Goal: Task Accomplishment & Management: Manage account settings

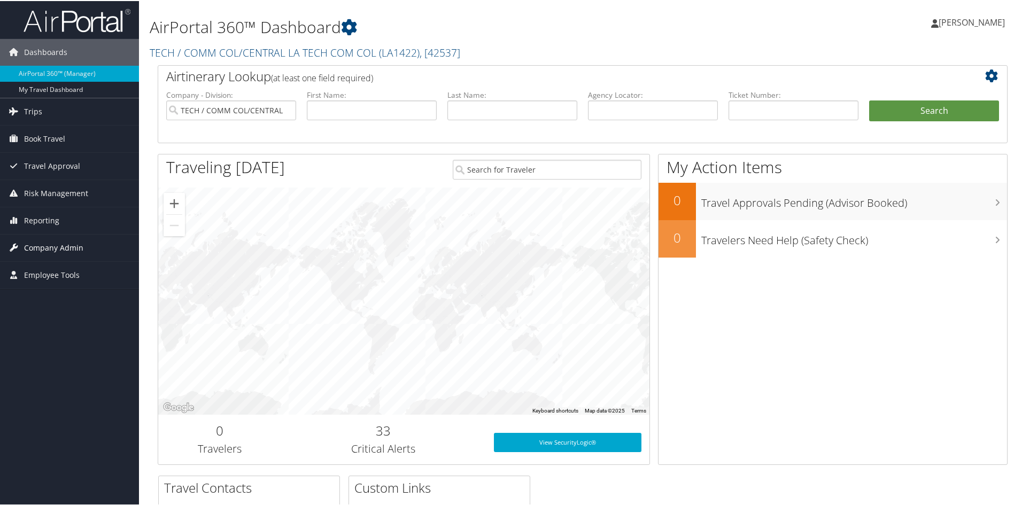
click at [50, 247] on span "Company Admin" at bounding box center [53, 246] width 59 height 27
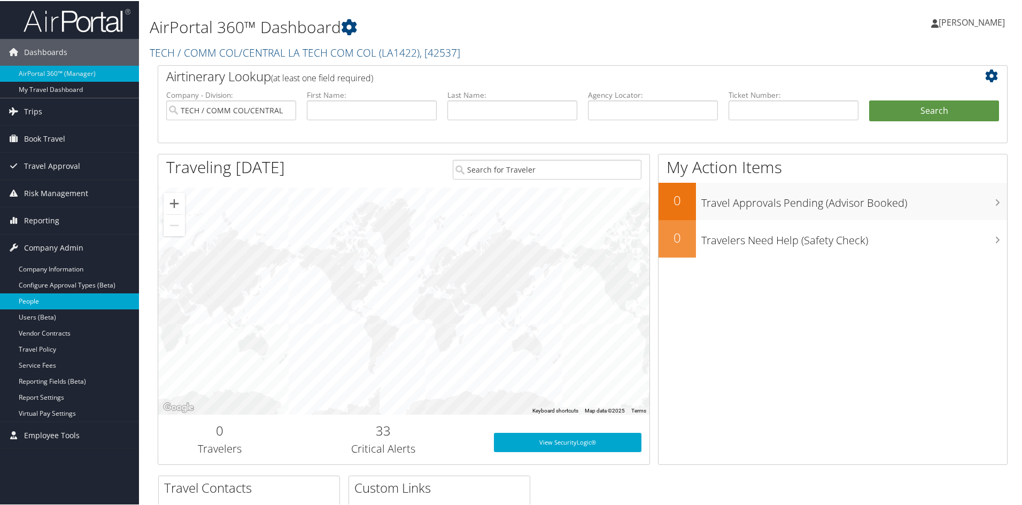
click at [32, 301] on link "People" at bounding box center [69, 300] width 139 height 16
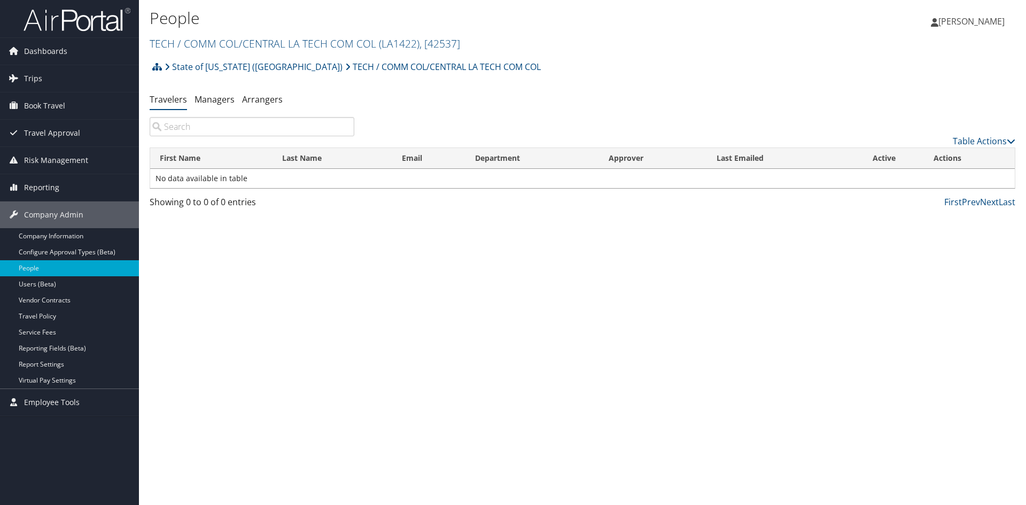
click at [179, 127] on input "search" at bounding box center [252, 126] width 205 height 19
type input "joseph borne"
click at [57, 213] on span "Company Admin" at bounding box center [53, 214] width 59 height 27
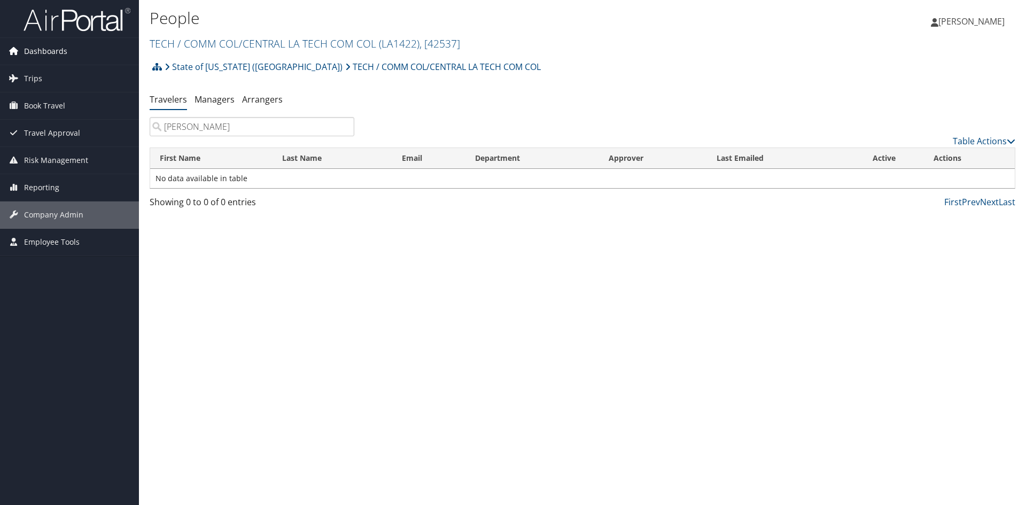
click at [51, 50] on span "Dashboards" at bounding box center [45, 51] width 43 height 27
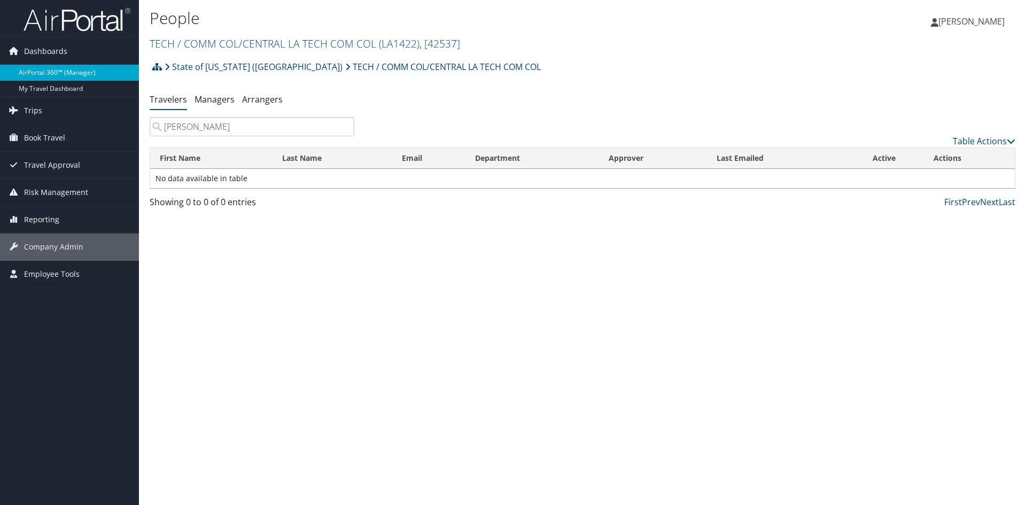
click at [44, 71] on link "AirPortal 360™ (Manager)" at bounding box center [69, 73] width 139 height 16
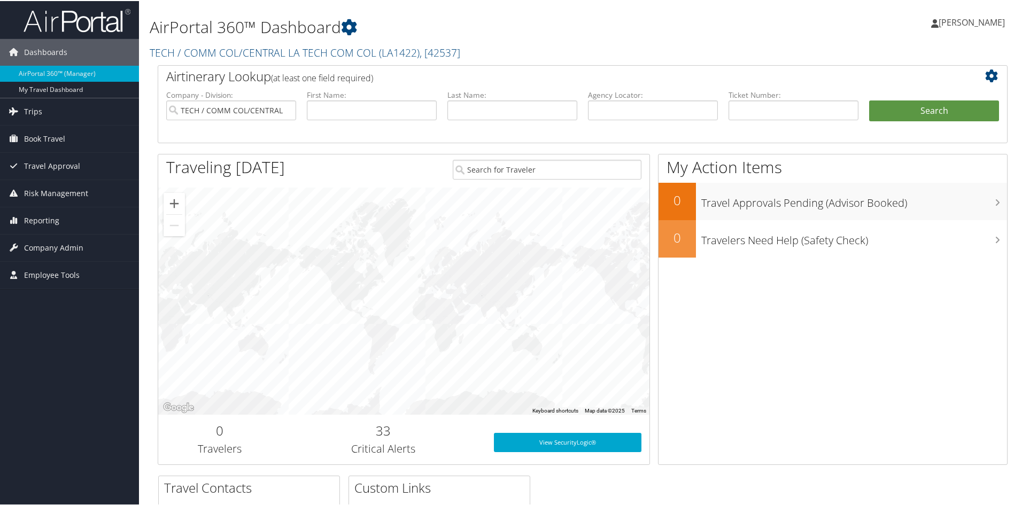
click at [989, 22] on span "[PERSON_NAME]" at bounding box center [971, 21] width 66 height 12
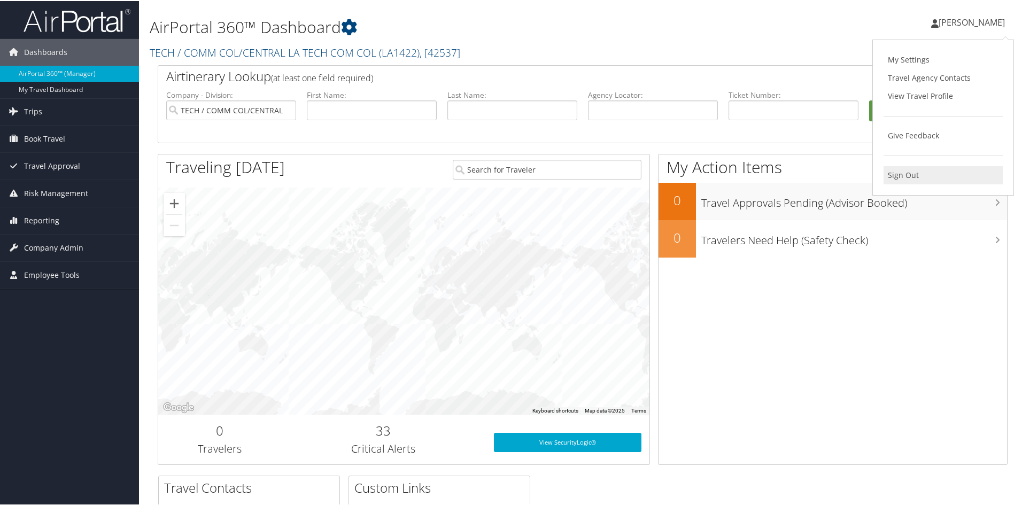
click at [896, 173] on link "Sign Out" at bounding box center [942, 174] width 119 height 18
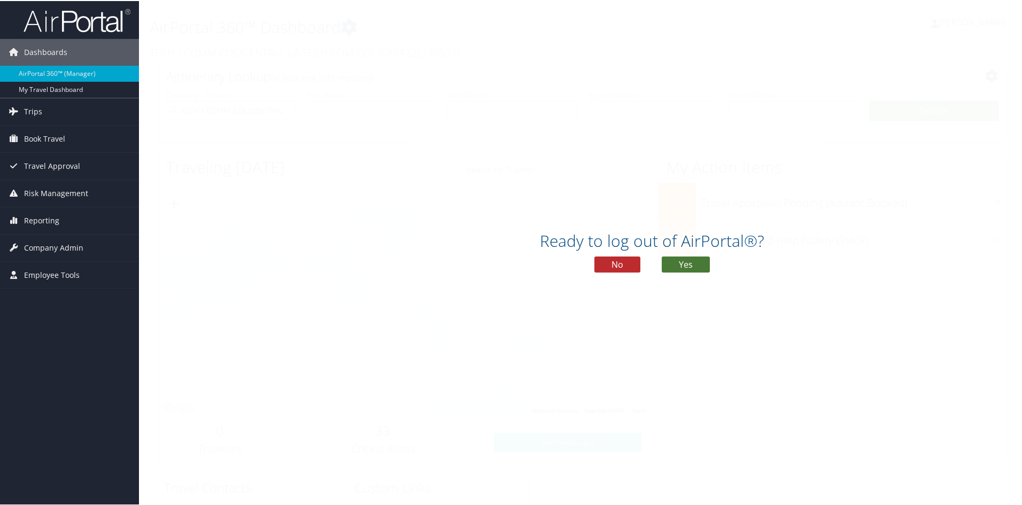
click at [673, 268] on button "Yes" at bounding box center [685, 263] width 48 height 16
